Goal: Information Seeking & Learning: Learn about a topic

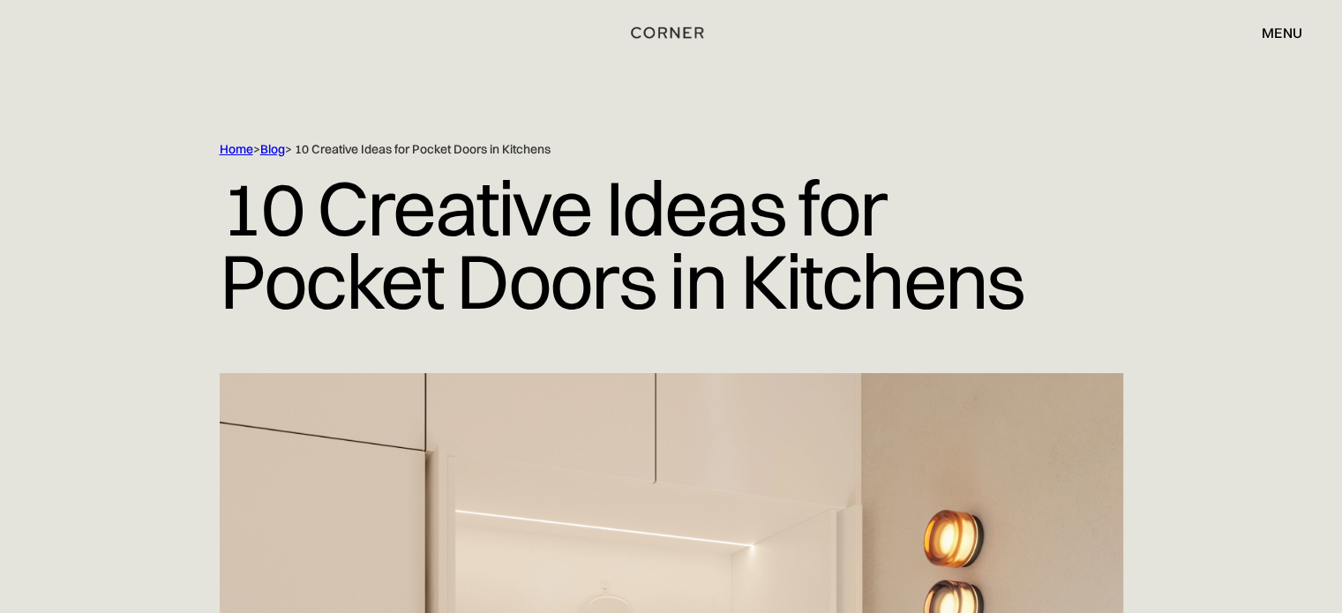
click at [285, 148] on link "Blog" at bounding box center [272, 149] width 25 height 16
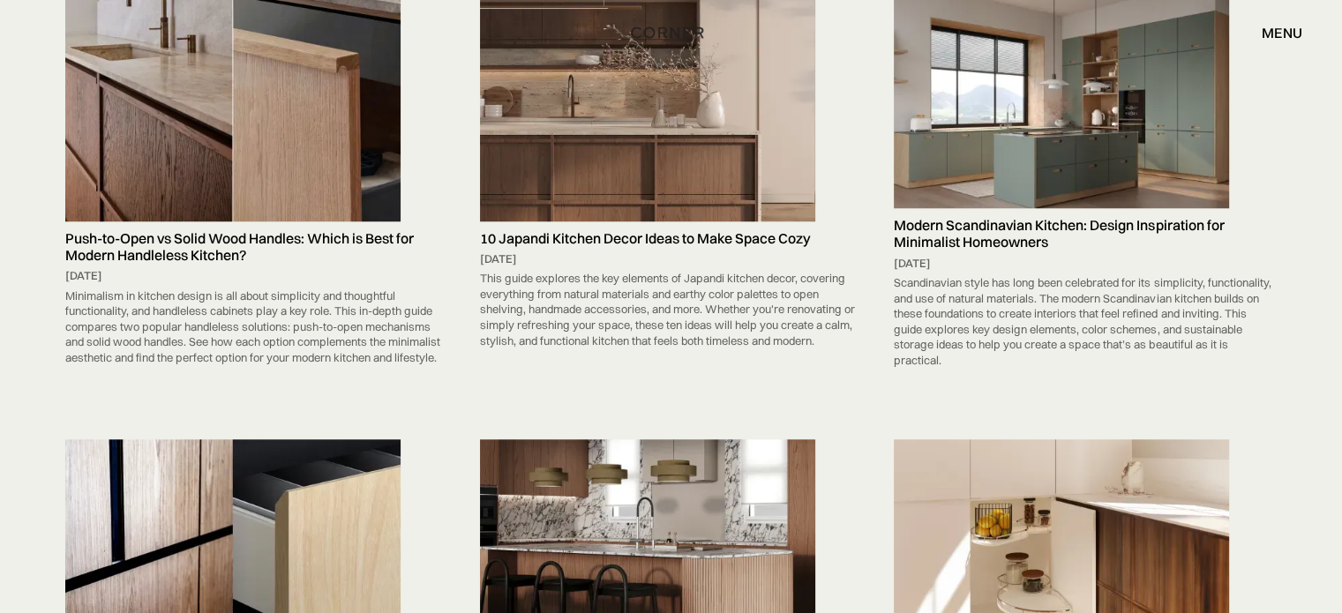
scroll to position [8050, 0]
